Goal: Transaction & Acquisition: Book appointment/travel/reservation

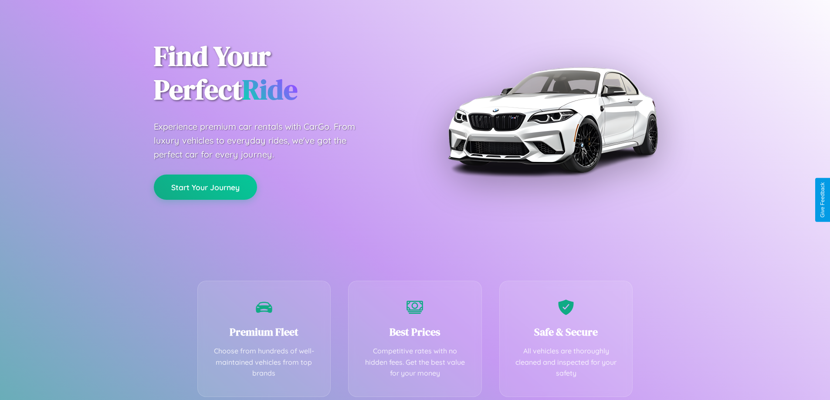
scroll to position [172, 0]
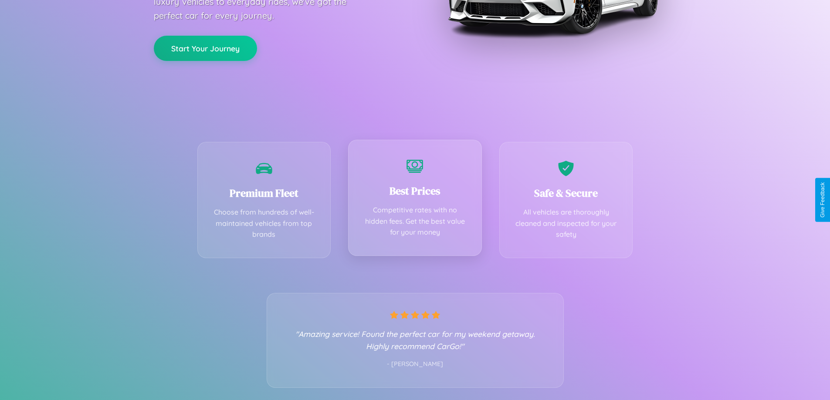
click at [415, 200] on div "Best Prices Competitive rates with no hidden fees. Get the best value for your …" at bounding box center [415, 198] width 134 height 116
click at [205, 47] on button "Start Your Journey" at bounding box center [205, 47] width 103 height 25
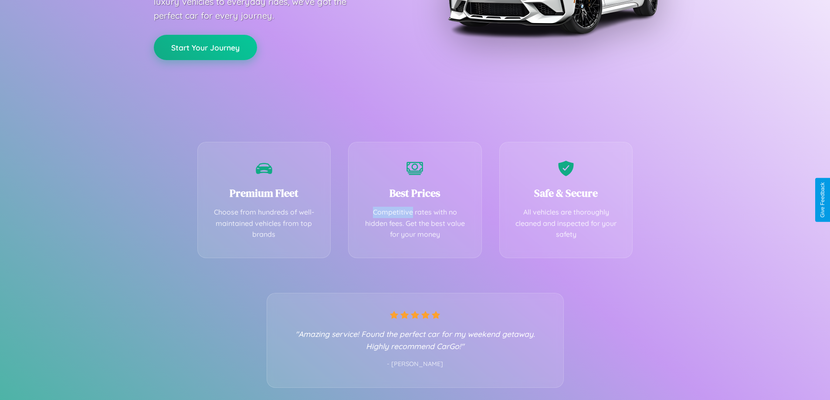
click at [205, 47] on button "Start Your Journey" at bounding box center [205, 47] width 103 height 25
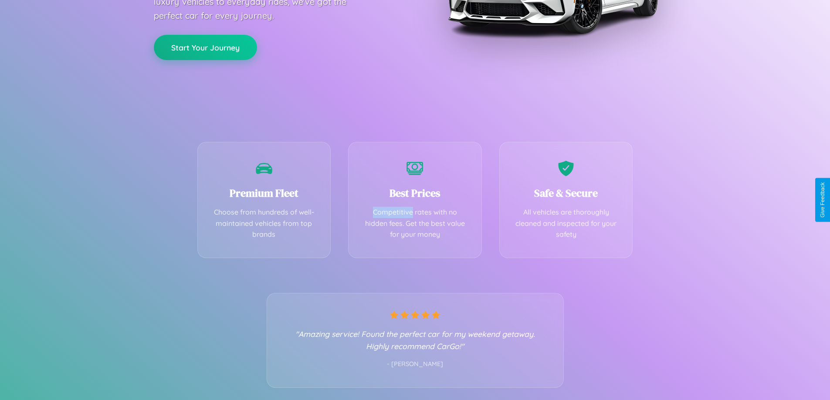
click at [205, 47] on button "Start Your Journey" at bounding box center [205, 47] width 103 height 25
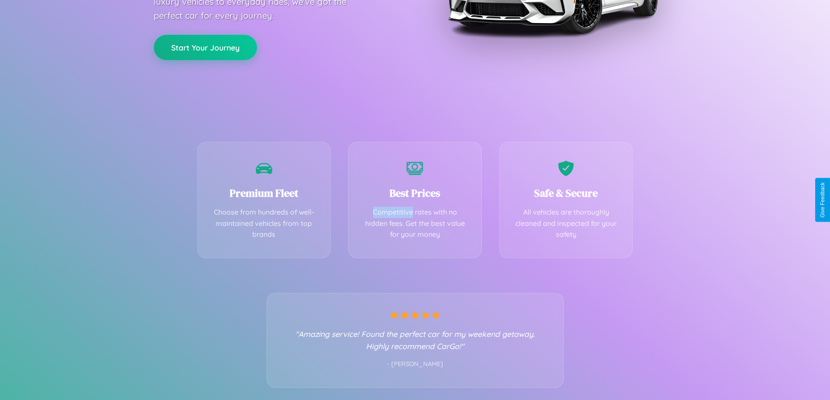
click at [205, 47] on button "Start Your Journey" at bounding box center [205, 47] width 103 height 25
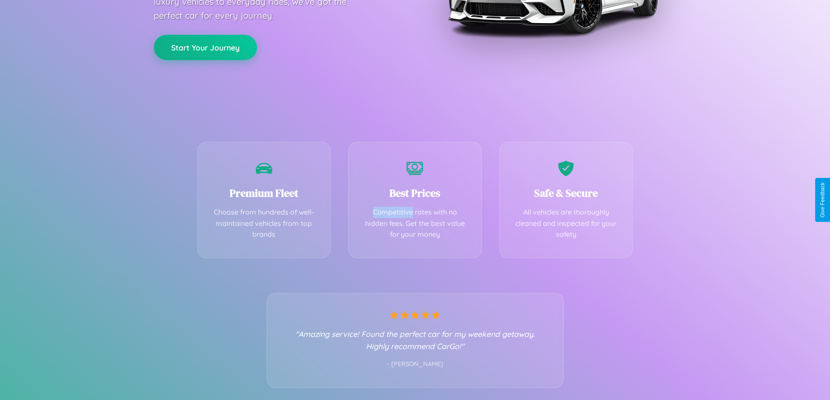
click at [205, 47] on button "Start Your Journey" at bounding box center [205, 47] width 103 height 25
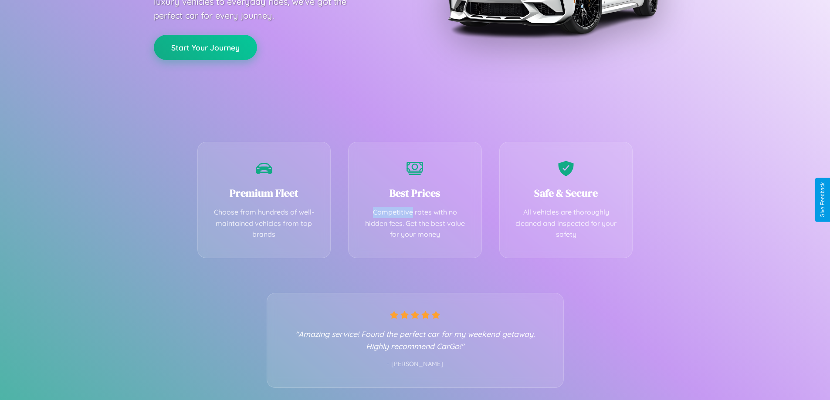
click at [205, 47] on button "Start Your Journey" at bounding box center [205, 47] width 103 height 25
